Goal: Navigation & Orientation: Find specific page/section

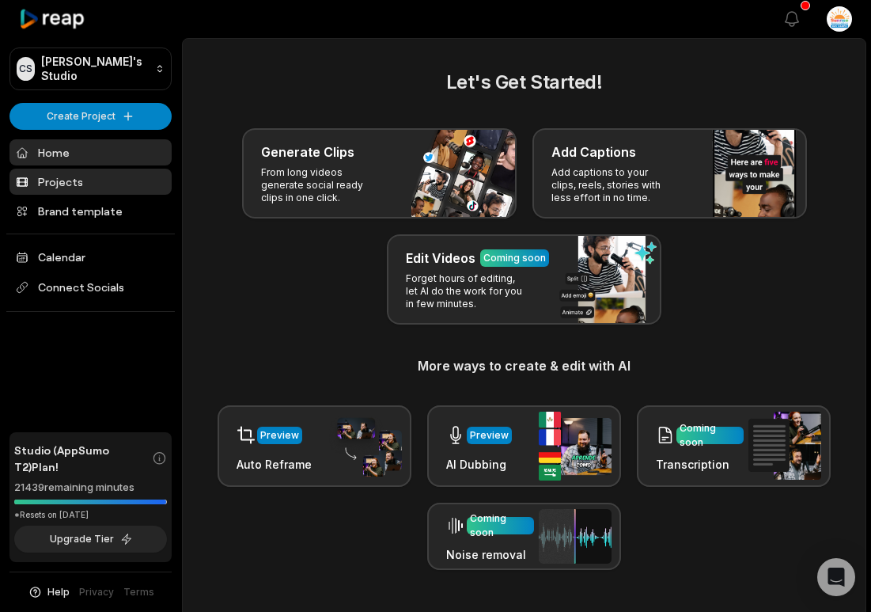
click at [47, 187] on link "Projects" at bounding box center [90, 182] width 162 height 26
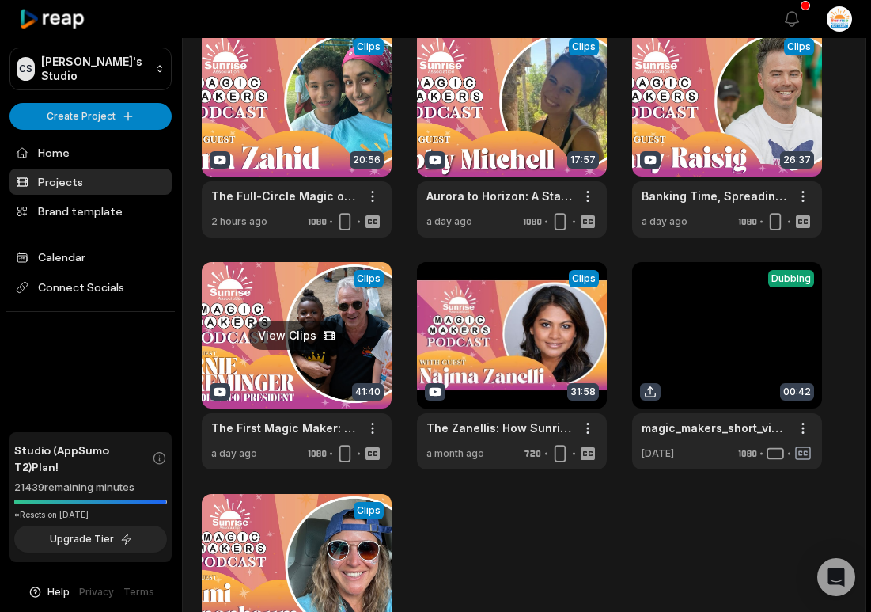
scroll to position [105, 0]
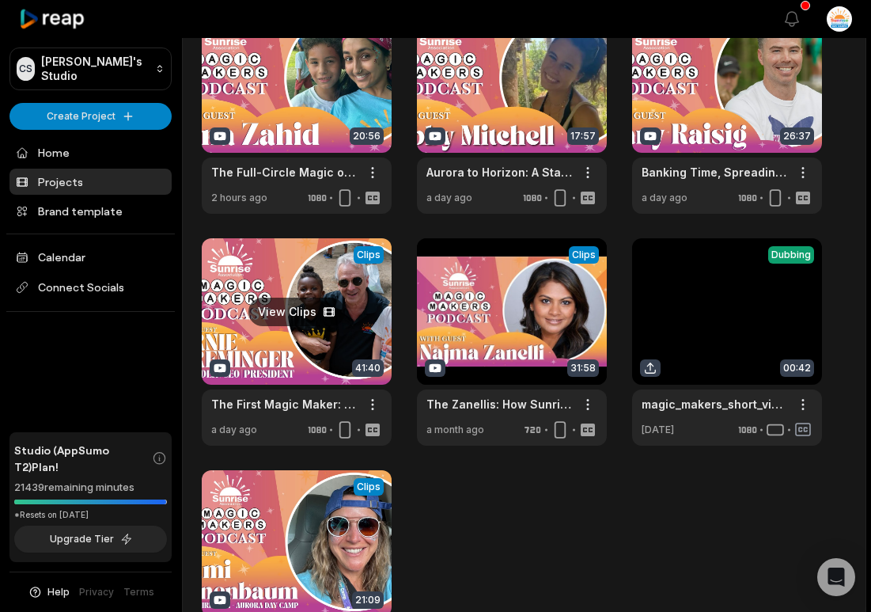
click at [294, 357] on link at bounding box center [297, 341] width 190 height 207
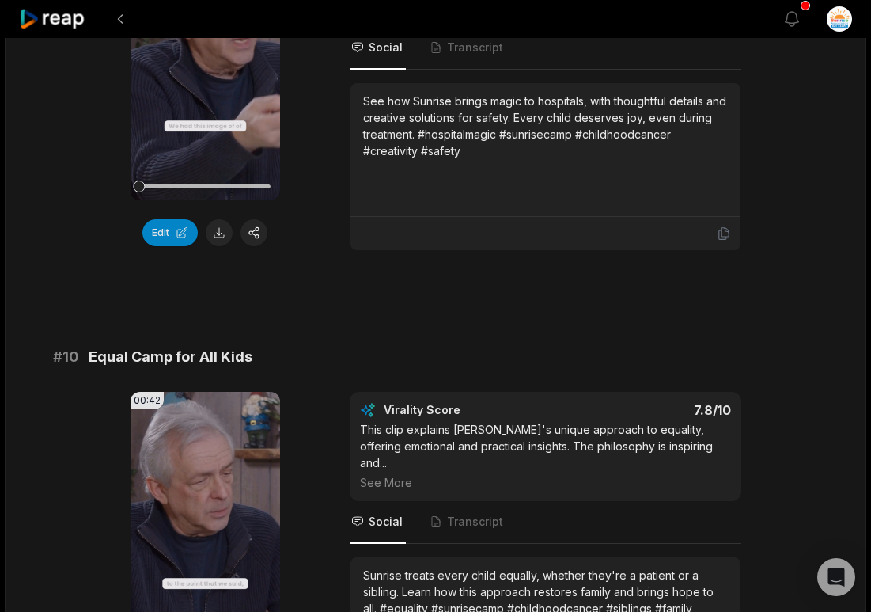
scroll to position [4236, 0]
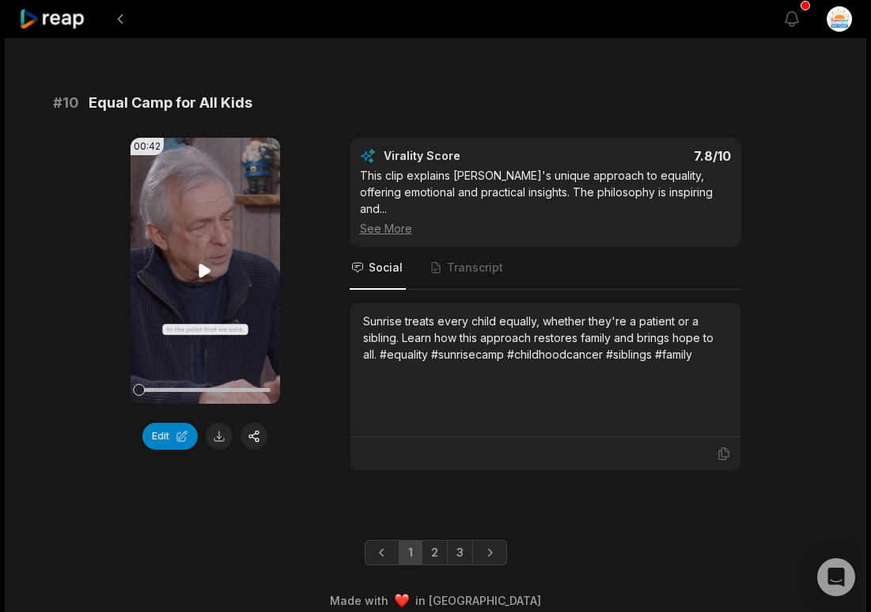
click at [203, 271] on icon at bounding box center [205, 269] width 12 height 13
